Goal: Task Accomplishment & Management: Use online tool/utility

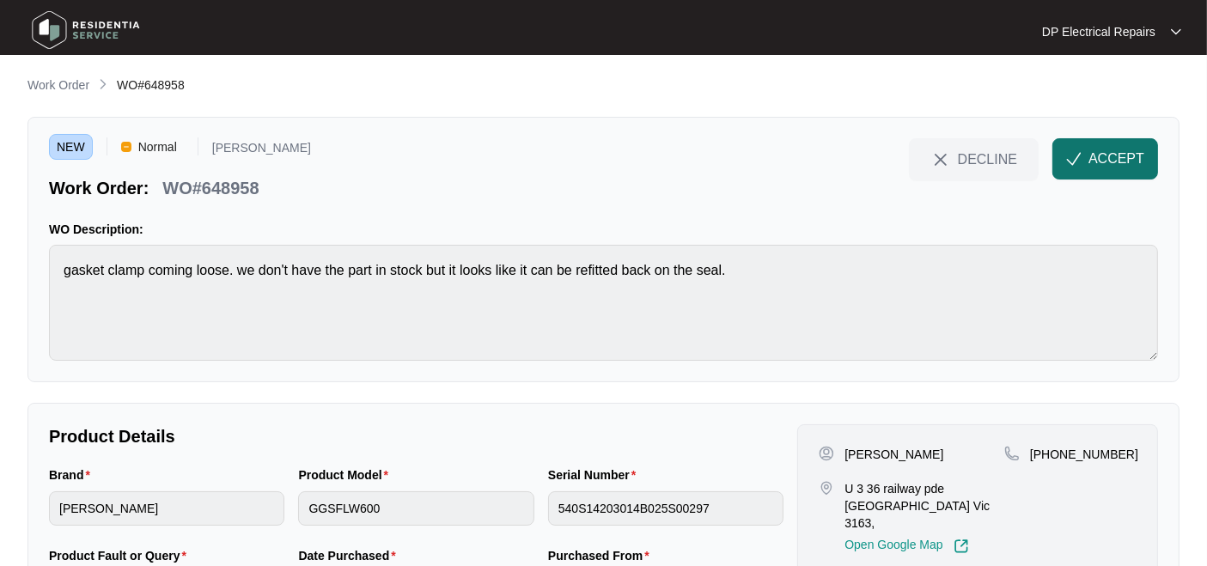
click at [1100, 166] on span "ACCEPT" at bounding box center [1116, 159] width 56 height 21
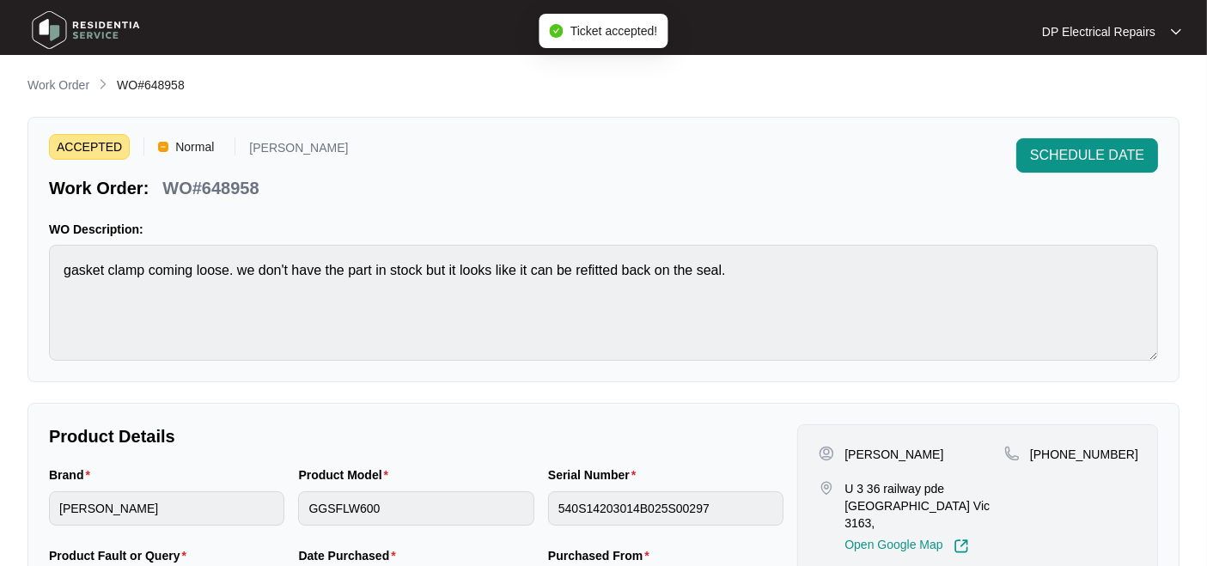
click at [238, 187] on p "WO#648958" at bounding box center [210, 188] width 96 height 24
copy p "648958"
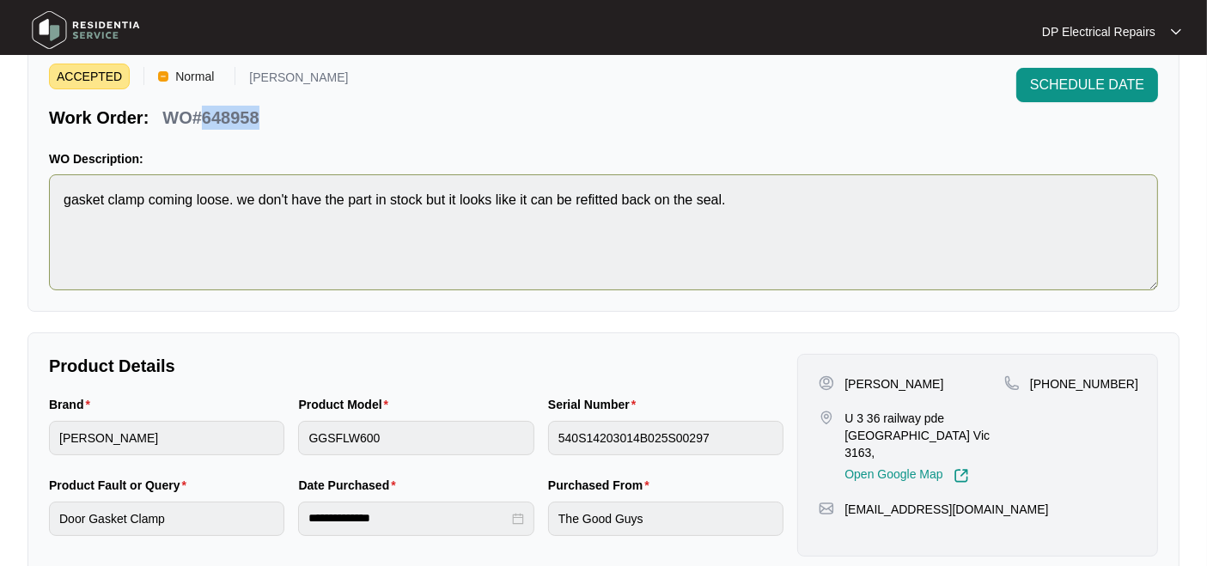
scroll to position [95, 0]
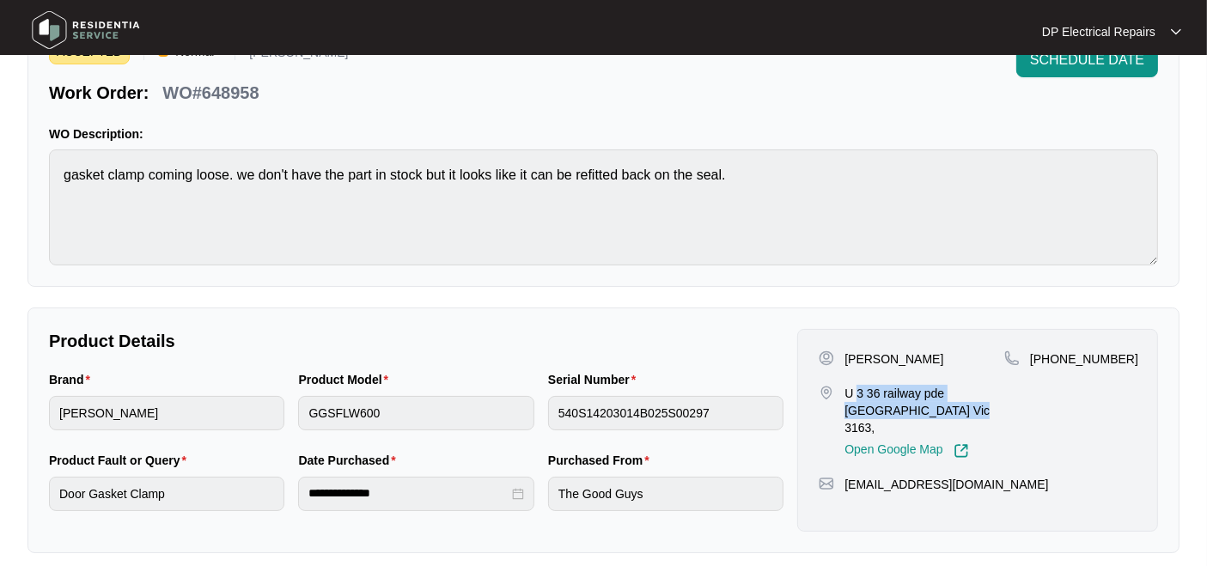
drag, startPoint x: 856, startPoint y: 387, endPoint x: 983, endPoint y: 411, distance: 129.2
click at [983, 411] on p "U 3 36 railway pde [GEOGRAPHIC_DATA] Vic 3163," at bounding box center [924, 411] width 160 height 52
copy p "3 36 railway pde [GEOGRAPHIC_DATA] Vic 3163,"
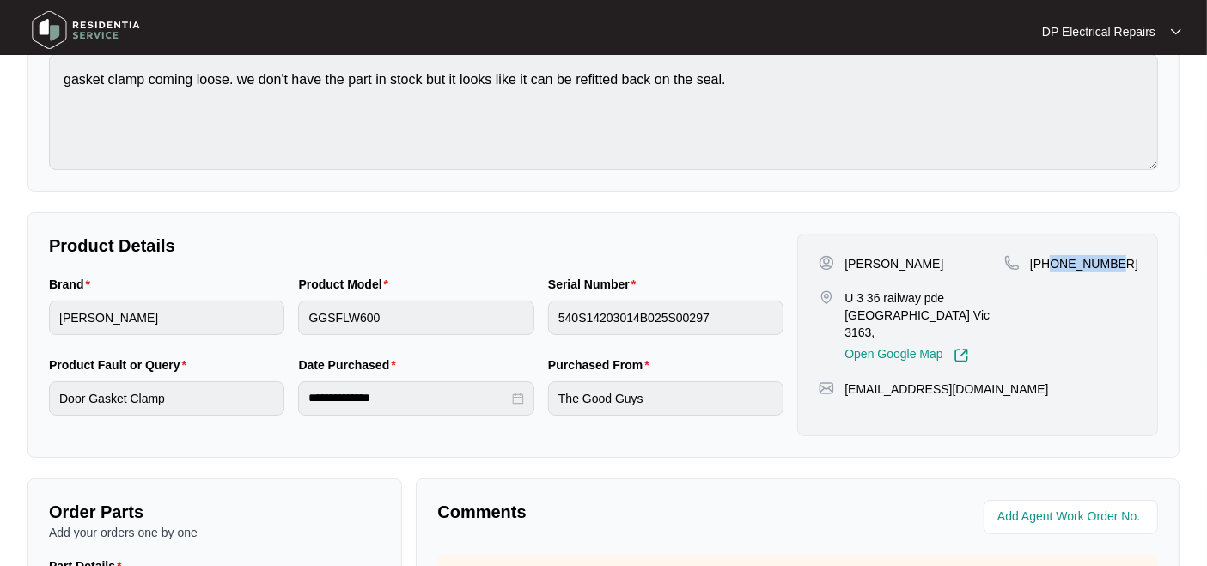
drag, startPoint x: 1052, startPoint y: 259, endPoint x: 1141, endPoint y: 258, distance: 88.5
click at [1141, 258] on div "Gessica Iasio U 3 36 railway pde [GEOGRAPHIC_DATA] Vic 3163, Open Google Map [P…" at bounding box center [977, 335] width 361 height 203
copy p "493362065"
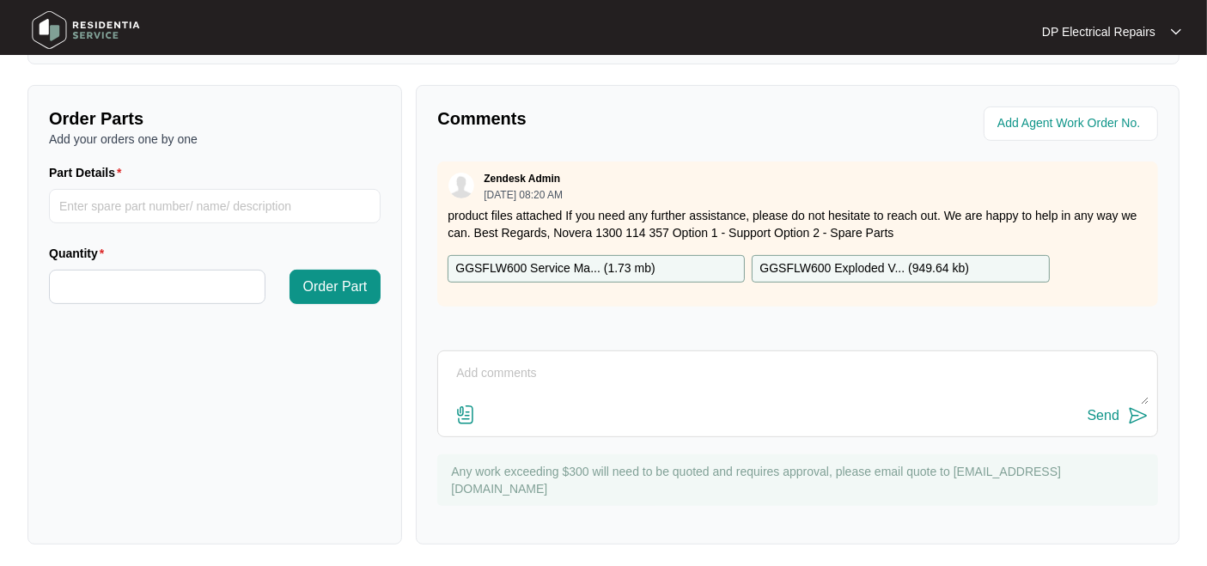
scroll to position [587, 0]
